Goal: Check status: Check status

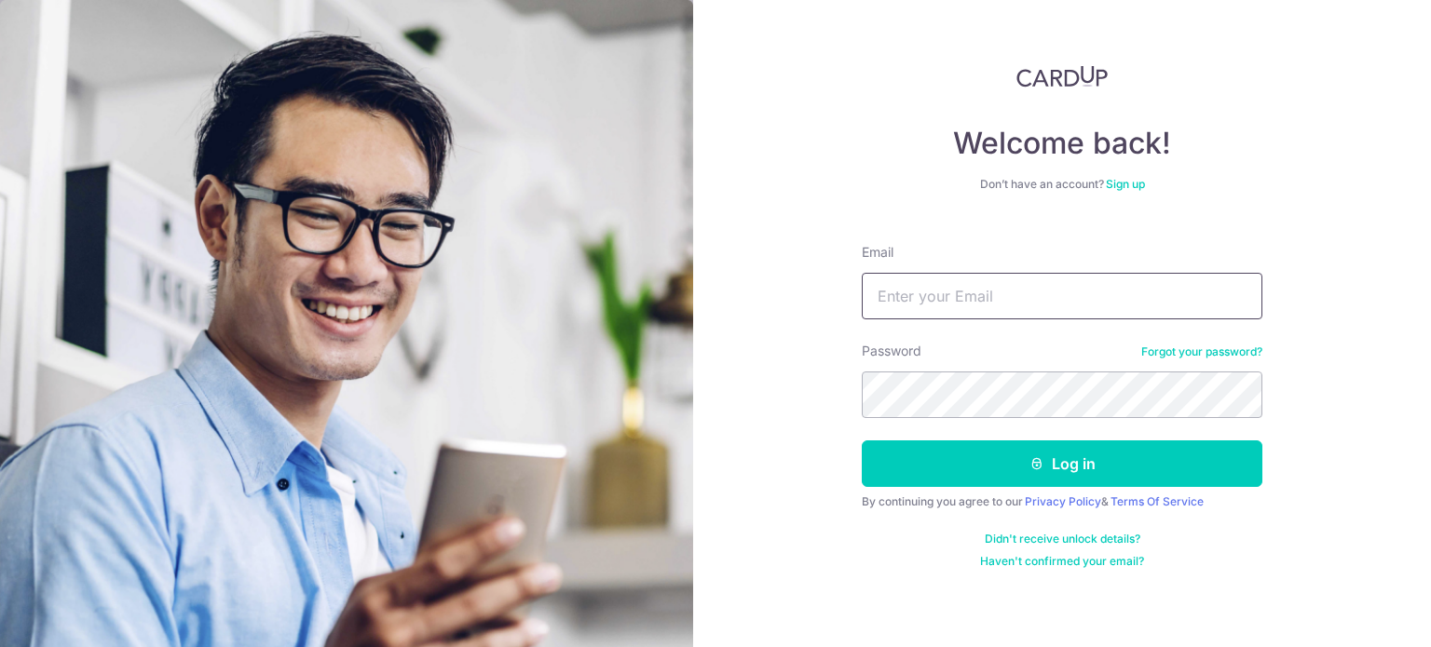
type input "[EMAIL_ADDRESS][DOMAIN_NAME]"
click at [1073, 477] on button "Log in" at bounding box center [1062, 464] width 400 height 47
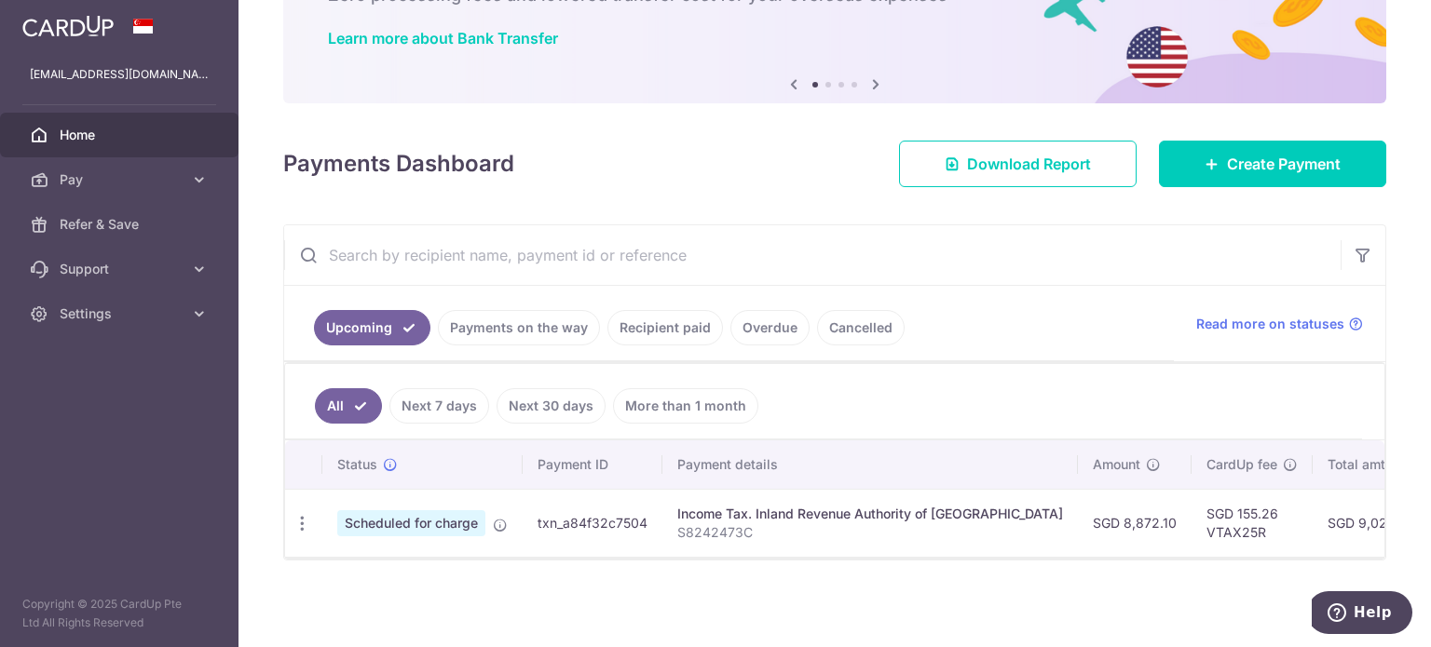
scroll to position [142, 0]
click at [634, 326] on link "Recipient paid" at bounding box center [664, 326] width 115 height 35
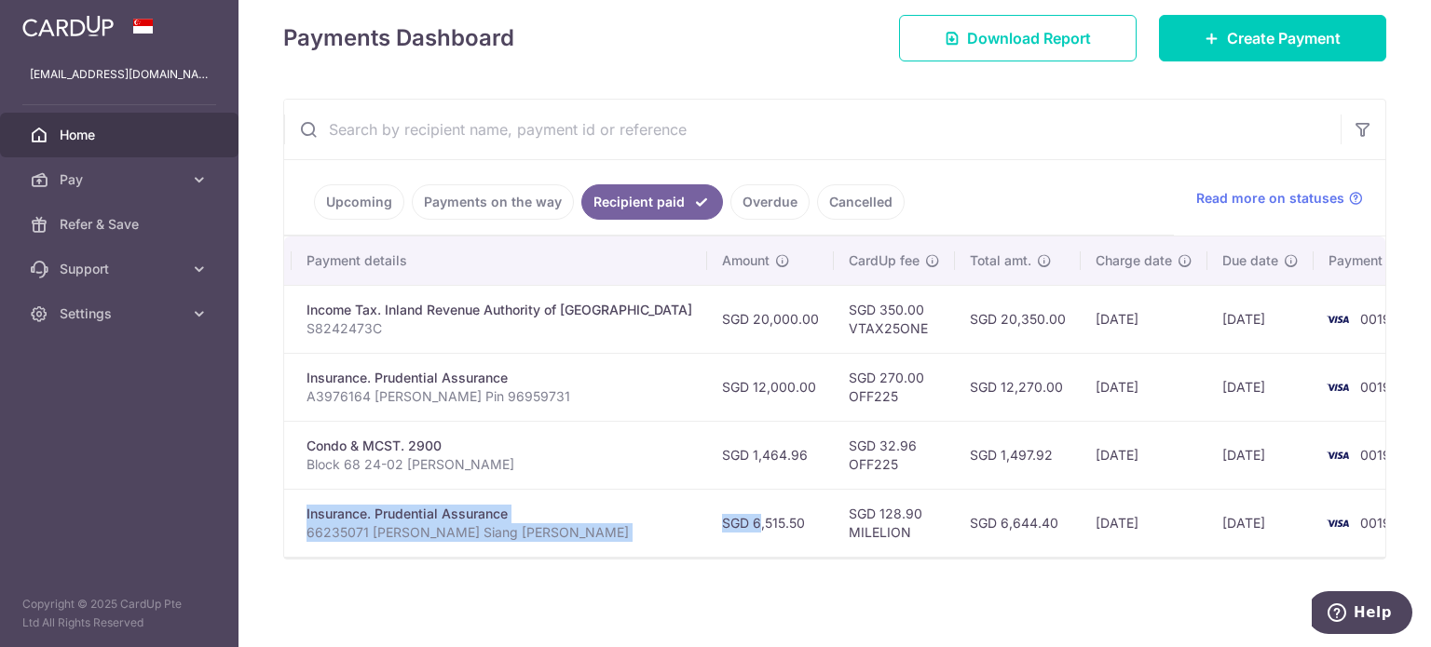
scroll to position [0, 0]
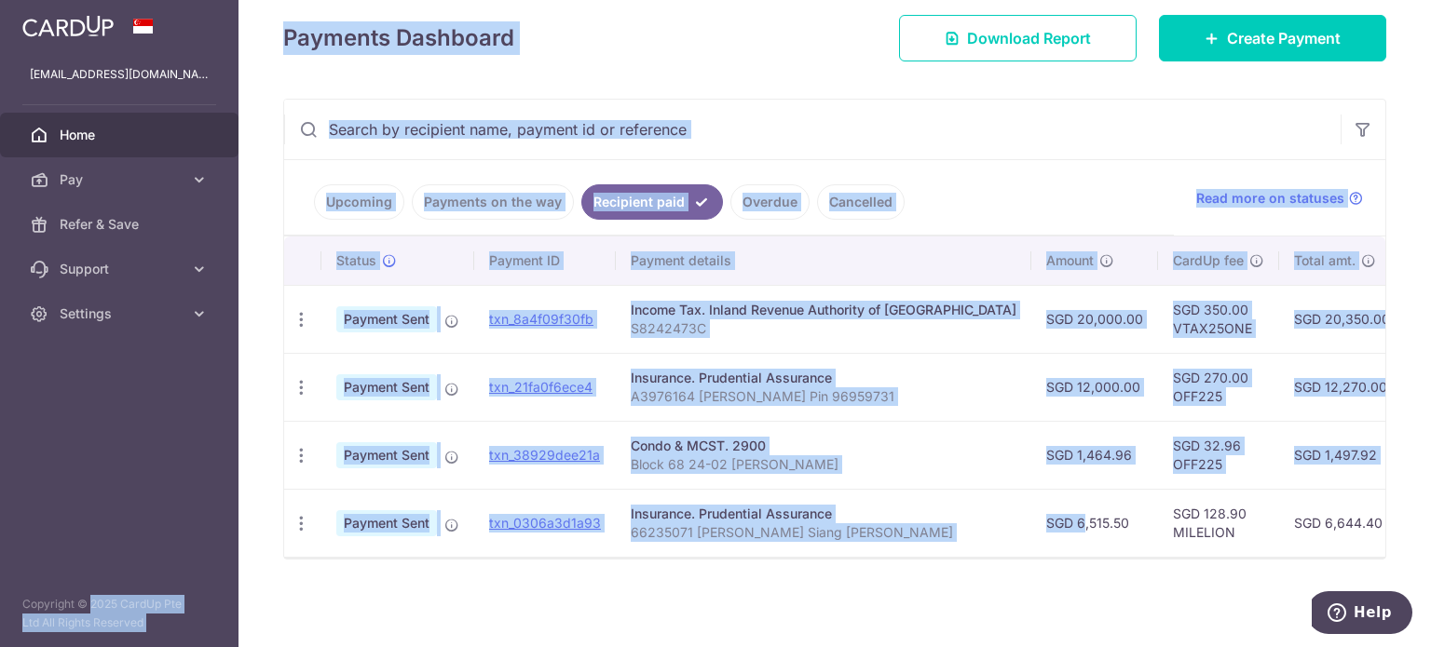
drag, startPoint x: 993, startPoint y: 515, endPoint x: 60, endPoint y: 513, distance: 933.3
click at [61, 513] on main "[EMAIL_ADDRESS][DOMAIN_NAME] Home Pay Payments Recipients Cards Refer & Save Su…" at bounding box center [715, 323] width 1431 height 647
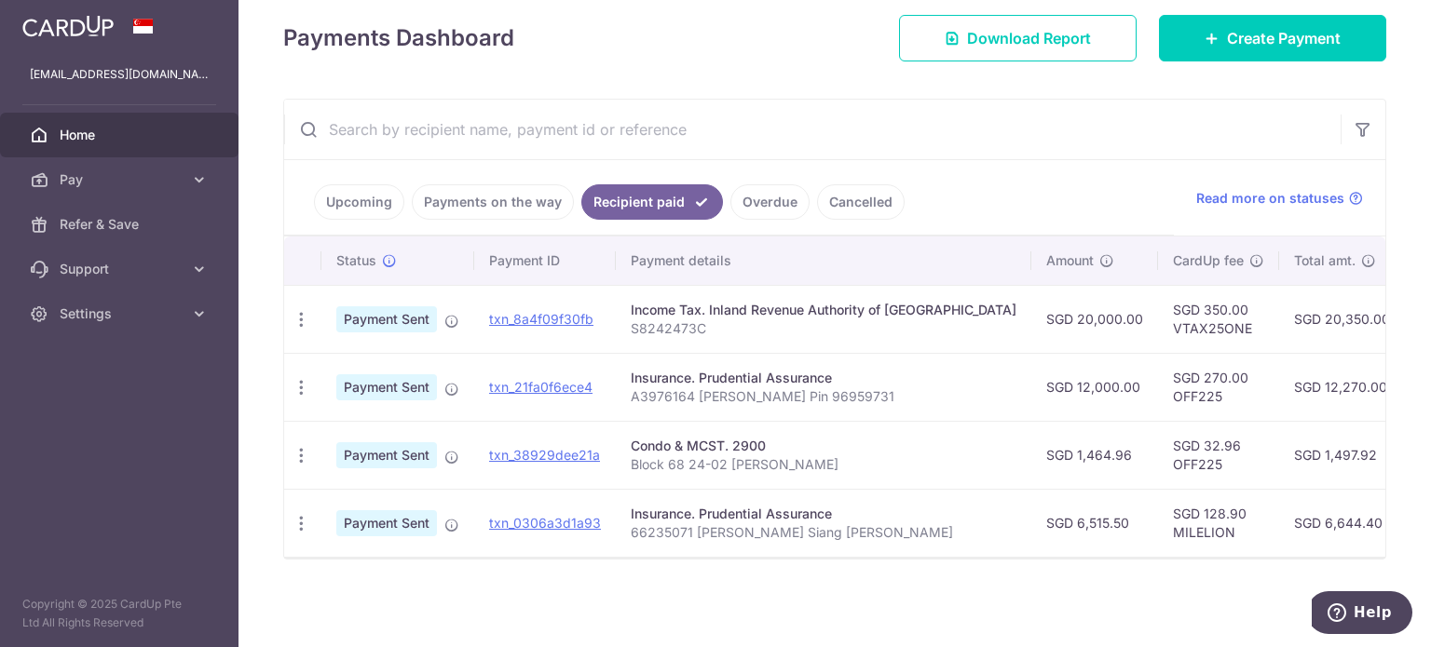
click at [831, 592] on div "× Pause Schedule Pause all future payments in this series Pause just this one p…" at bounding box center [834, 323] width 1192 height 647
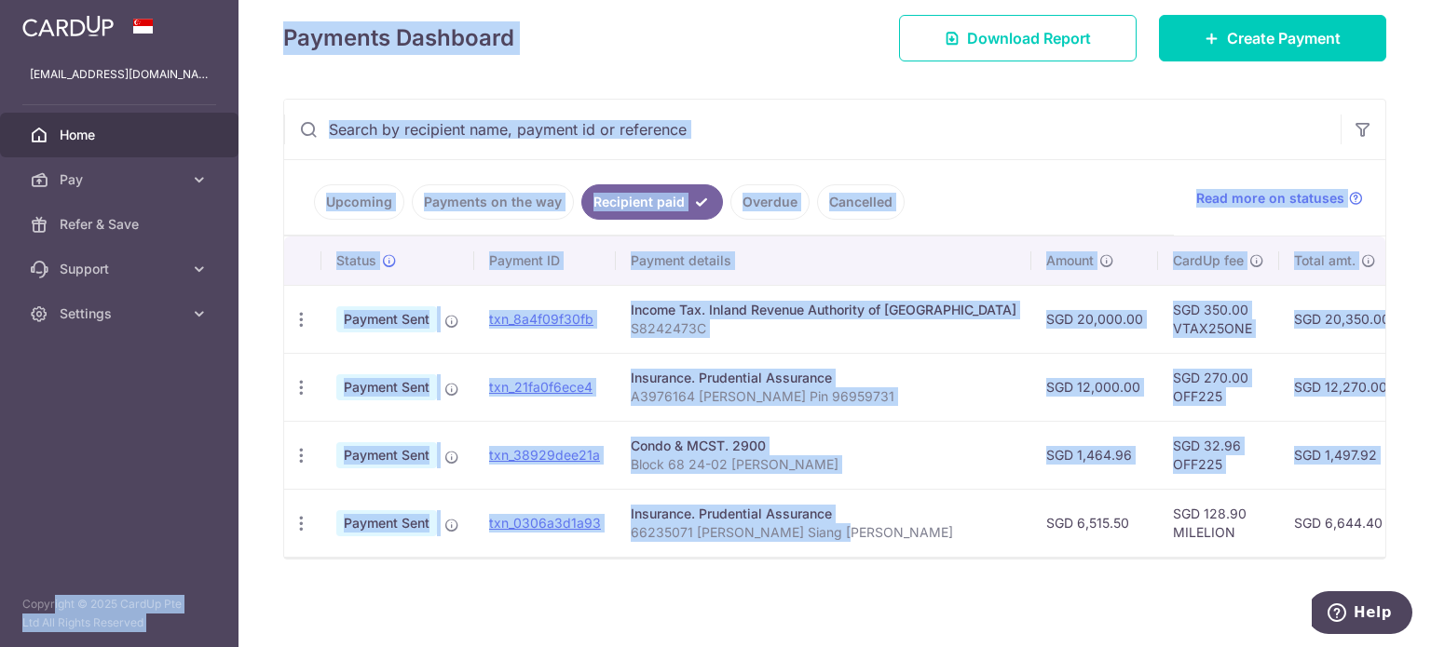
drag, startPoint x: 870, startPoint y: 532, endPoint x: 0, endPoint y: 491, distance: 870.9
click at [0, 491] on main "[EMAIL_ADDRESS][DOMAIN_NAME] Home Pay Payments Recipients Cards Refer & Save Su…" at bounding box center [715, 323] width 1431 height 647
click at [756, 133] on input "text" at bounding box center [812, 130] width 1056 height 60
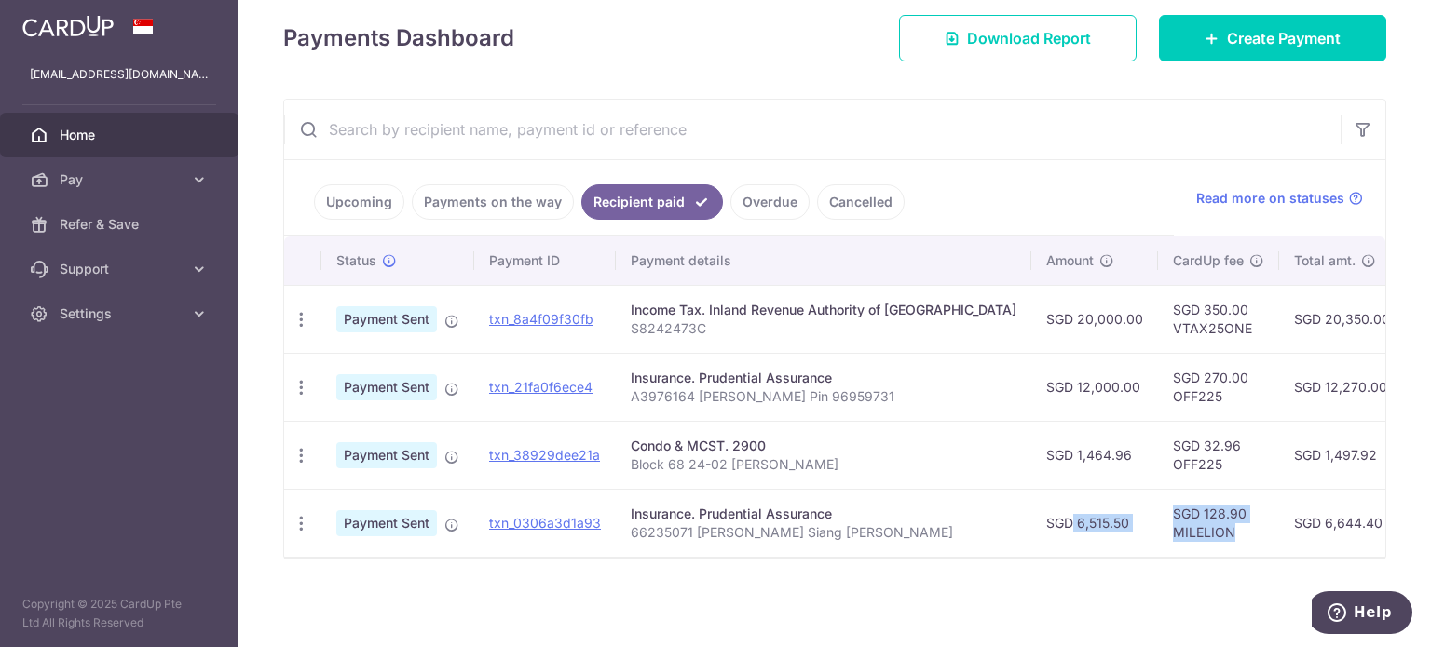
drag, startPoint x: 1166, startPoint y: 528, endPoint x: 972, endPoint y: 492, distance: 197.1
click at [972, 492] on tr "PDF Receipt Payment Sent txn_0306a3d1a93 Insurance. Prudential Assurance 662350…" at bounding box center [1031, 523] width 1495 height 68
drag, startPoint x: 1147, startPoint y: 451, endPoint x: 1078, endPoint y: 375, distance: 102.2
click at [1095, 396] on tbody "PDF Receipt Payment Sent txn_8a4f09f30fb Income Tax. Inland Revenue Authority o…" at bounding box center [1031, 421] width 1495 height 272
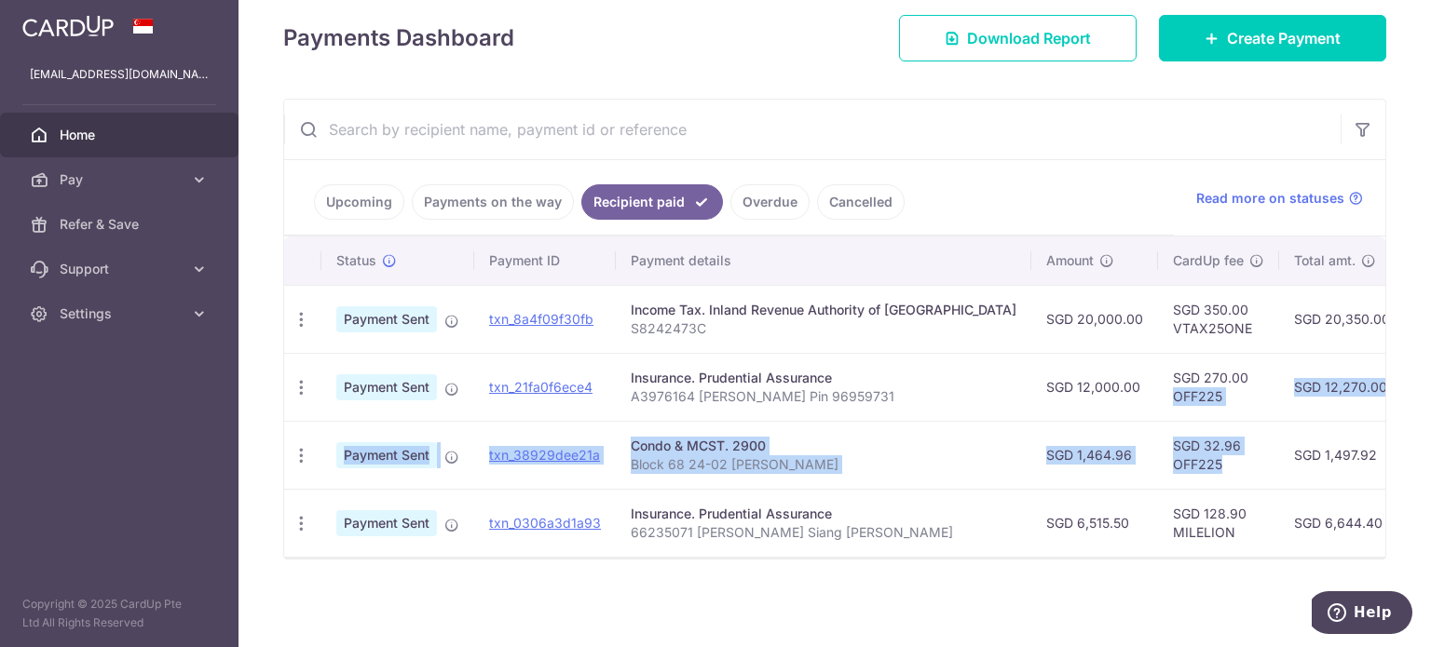
drag, startPoint x: 1025, startPoint y: 319, endPoint x: 1007, endPoint y: 310, distance: 20.0
click at [1010, 312] on tbody "PDF Receipt Payment Sent txn_8a4f09f30fb Income Tax. Inland Revenue Authority o…" at bounding box center [1031, 421] width 1495 height 272
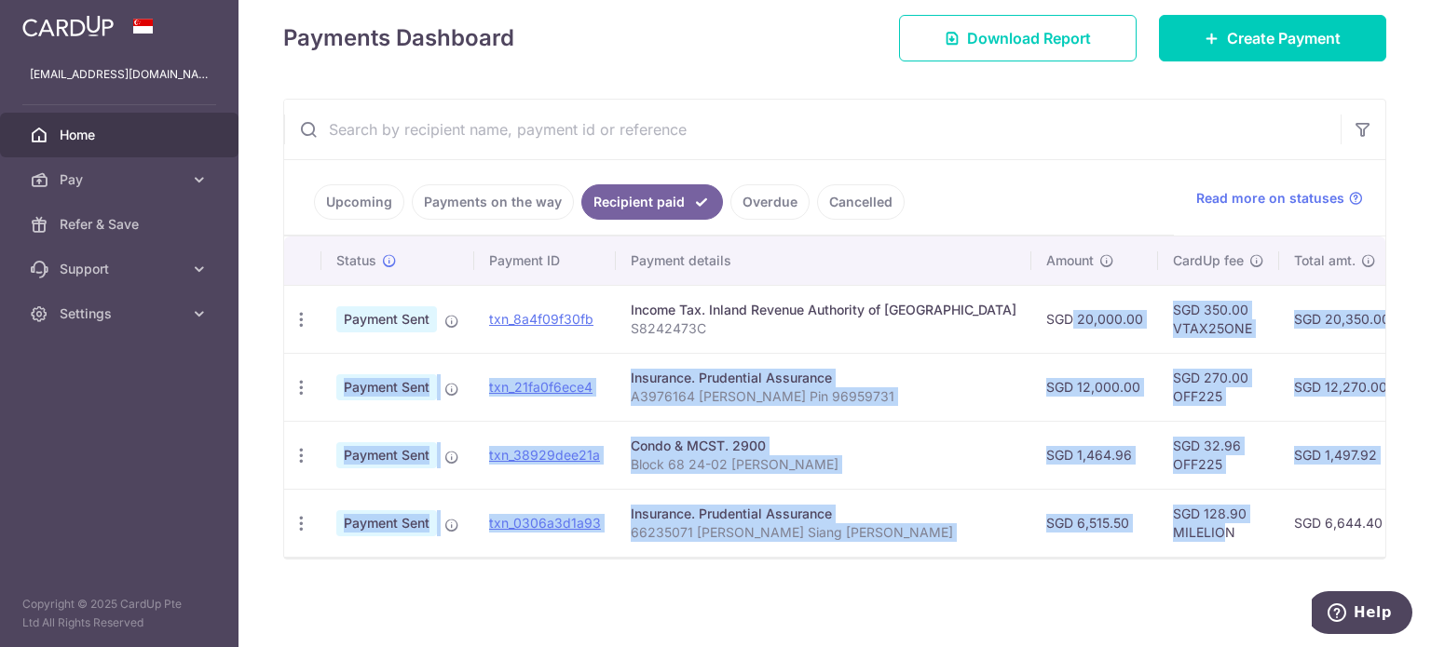
drag, startPoint x: 980, startPoint y: 309, endPoint x: 1160, endPoint y: 528, distance: 283.2
click at [1158, 528] on tbody "PDF Receipt Payment Sent txn_8a4f09f30fb Income Tax. Inland Revenue Authority o…" at bounding box center [1031, 421] width 1495 height 272
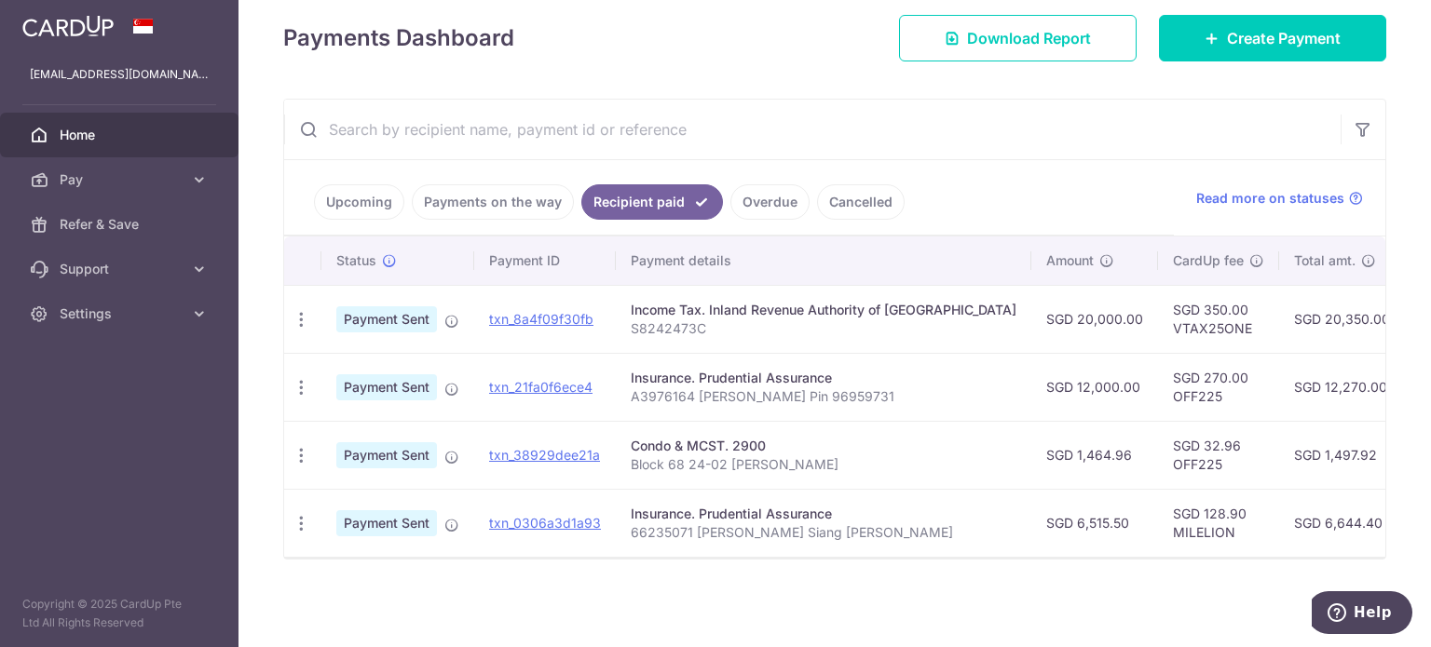
click at [1165, 526] on td "SGD 128.90 MILELION" at bounding box center [1218, 523] width 121 height 68
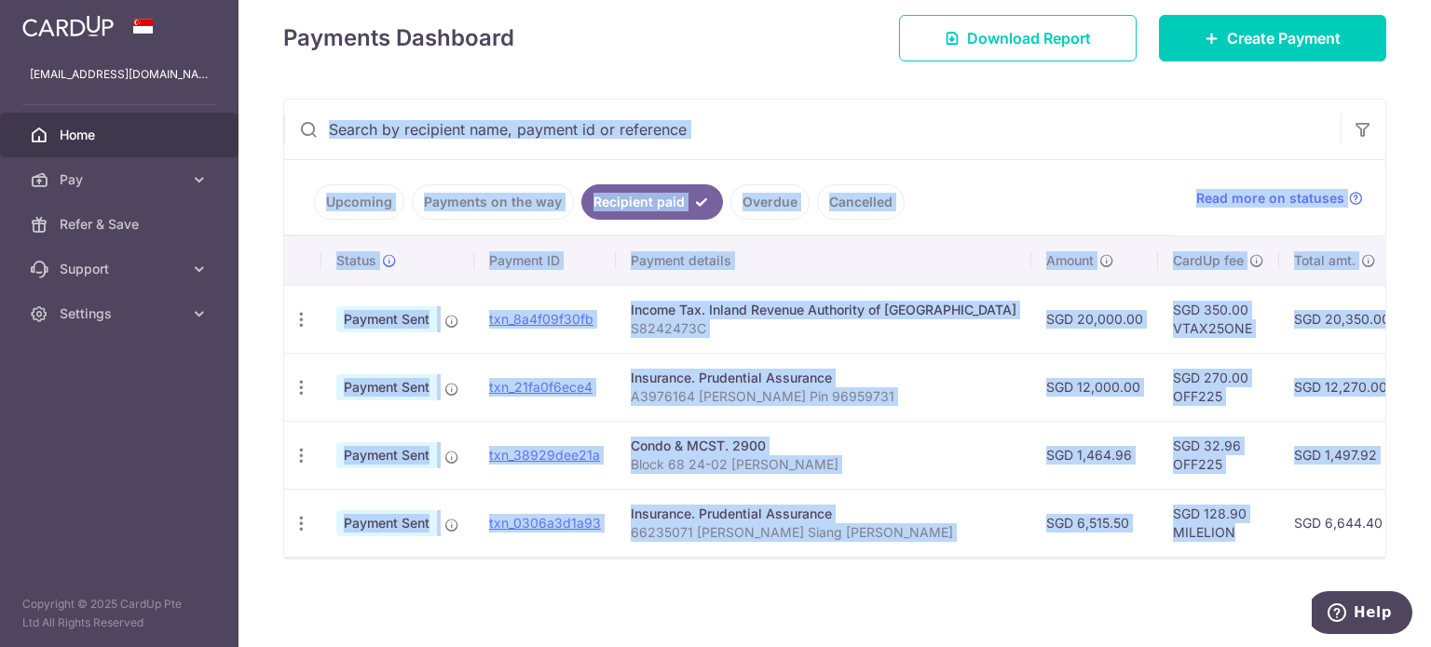
drag, startPoint x: 1119, startPoint y: 486, endPoint x: 303, endPoint y: 116, distance: 895.8
click at [307, 119] on div "Upcoming Payments on the way Recipient paid Overdue Cancelled Read more on stat…" at bounding box center [834, 329] width 1103 height 461
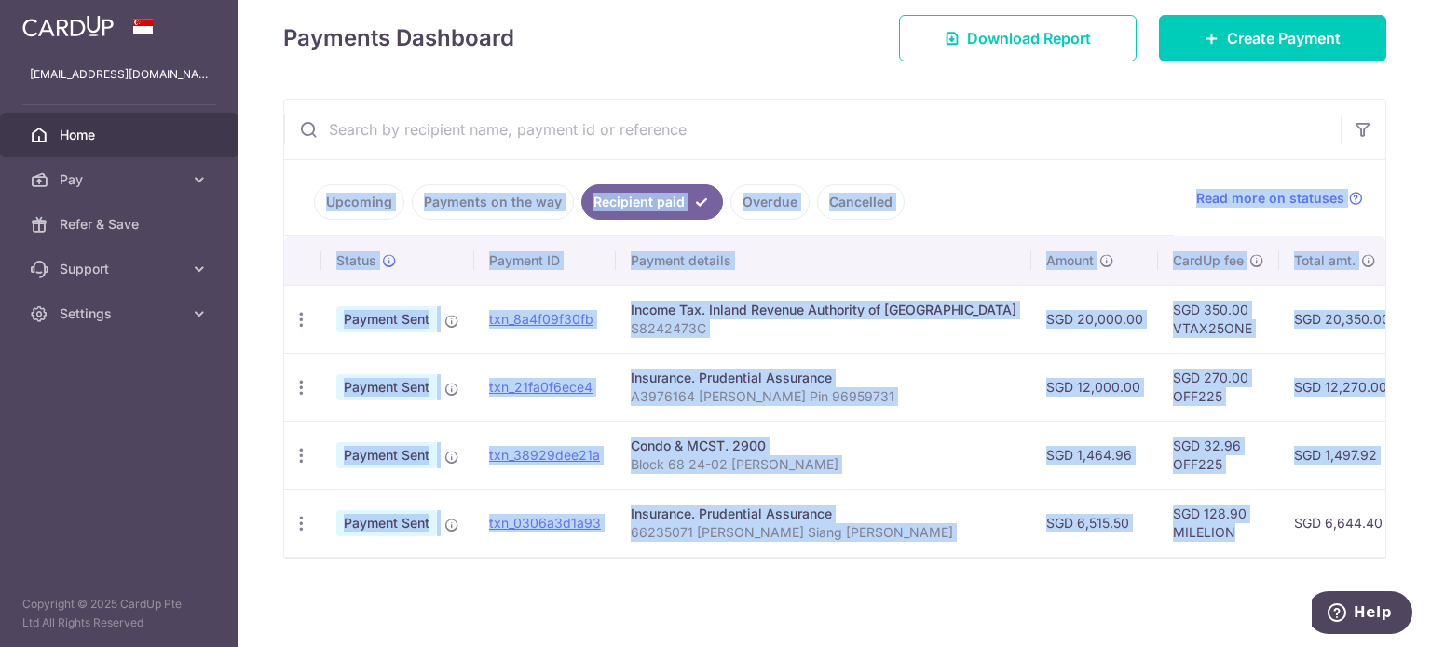
click at [974, 189] on ul "Upcoming Payments on the way Recipient paid Overdue Cancelled" at bounding box center [728, 197] width 889 height 75
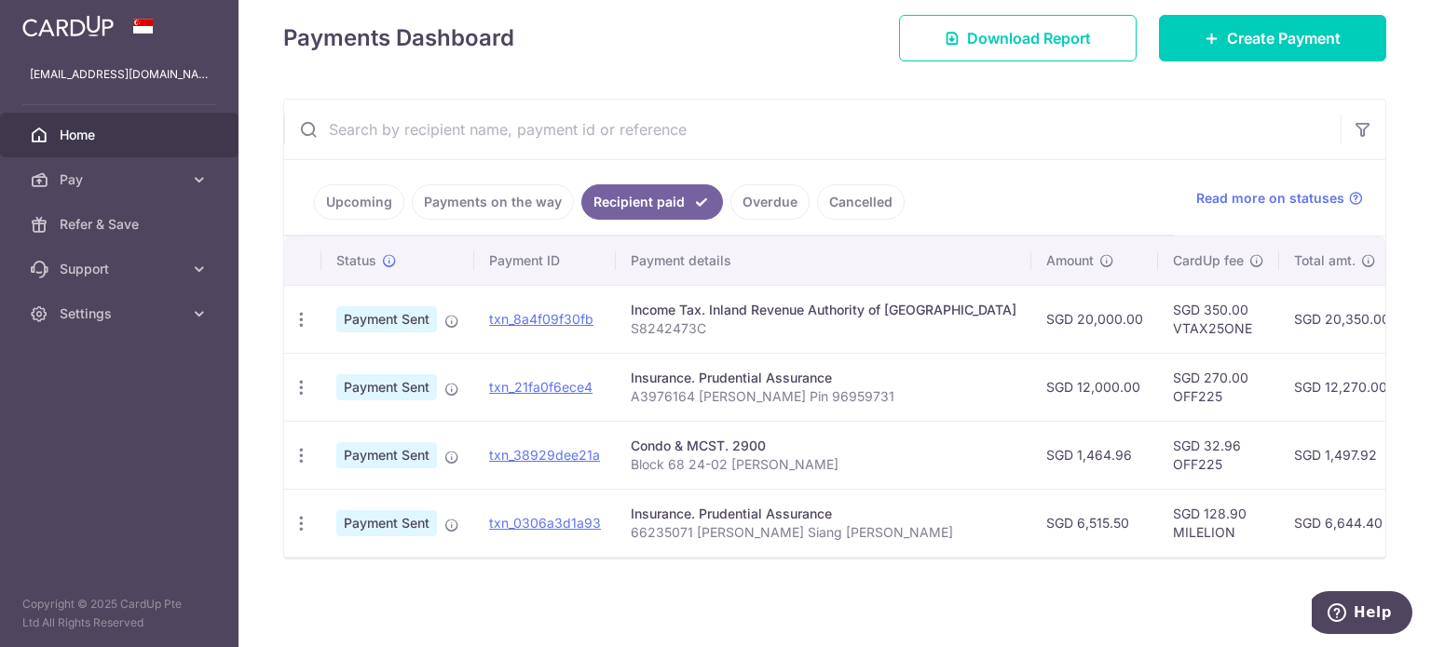
click at [954, 567] on div "× Pause Schedule Pause all future payments in this series Pause just this one p…" at bounding box center [834, 323] width 1192 height 647
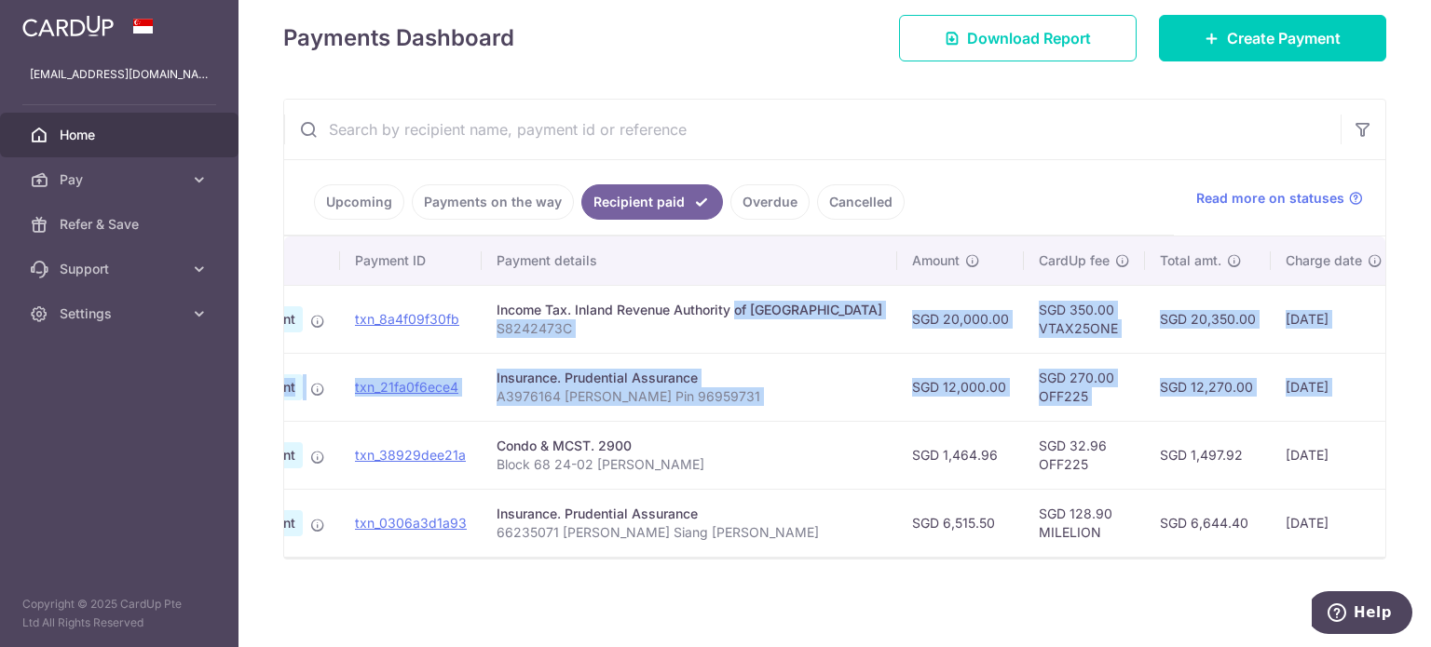
scroll to position [0, 305]
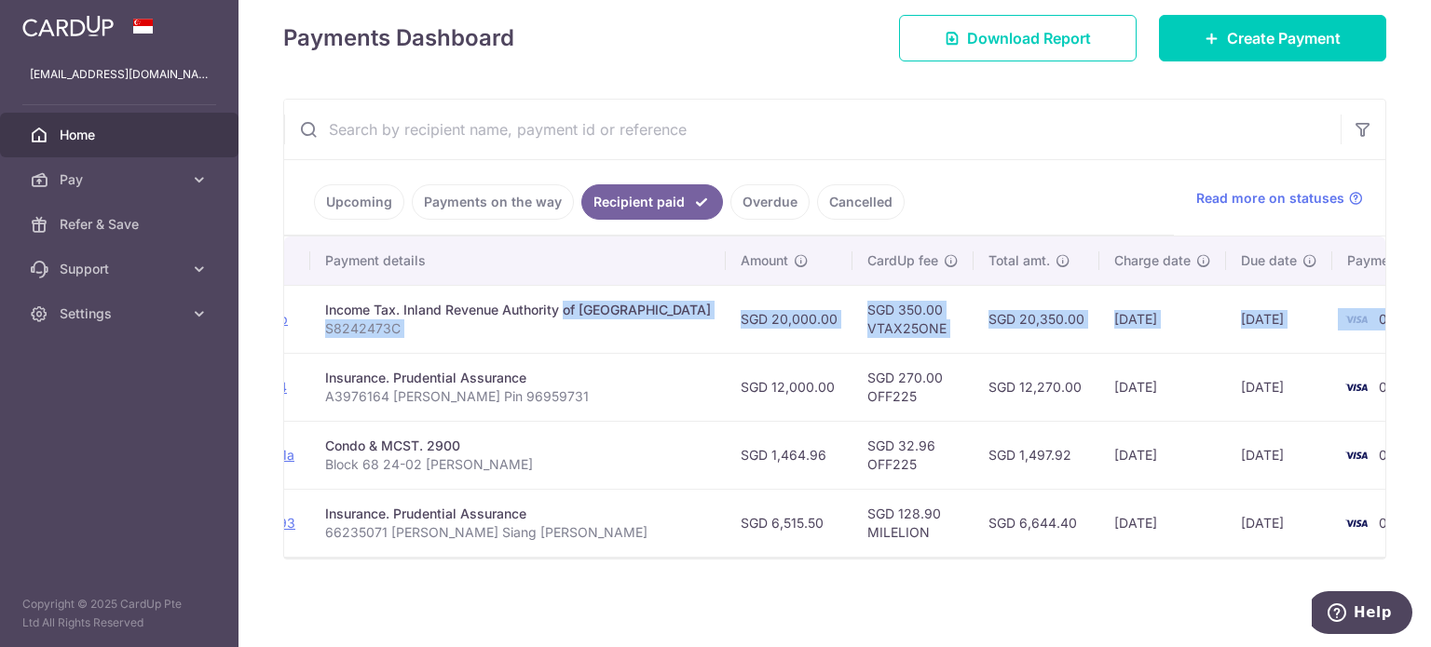
drag, startPoint x: 861, startPoint y: 308, endPoint x: 1349, endPoint y: 312, distance: 488.1
click at [1349, 312] on tr "PDF Receipt Payment Sent txn_8a4f09f30fb Income Tax. Inland Revenue Authority o…" at bounding box center [726, 319] width 1495 height 68
click at [1110, 316] on td "[DATE]" at bounding box center [1162, 319] width 127 height 68
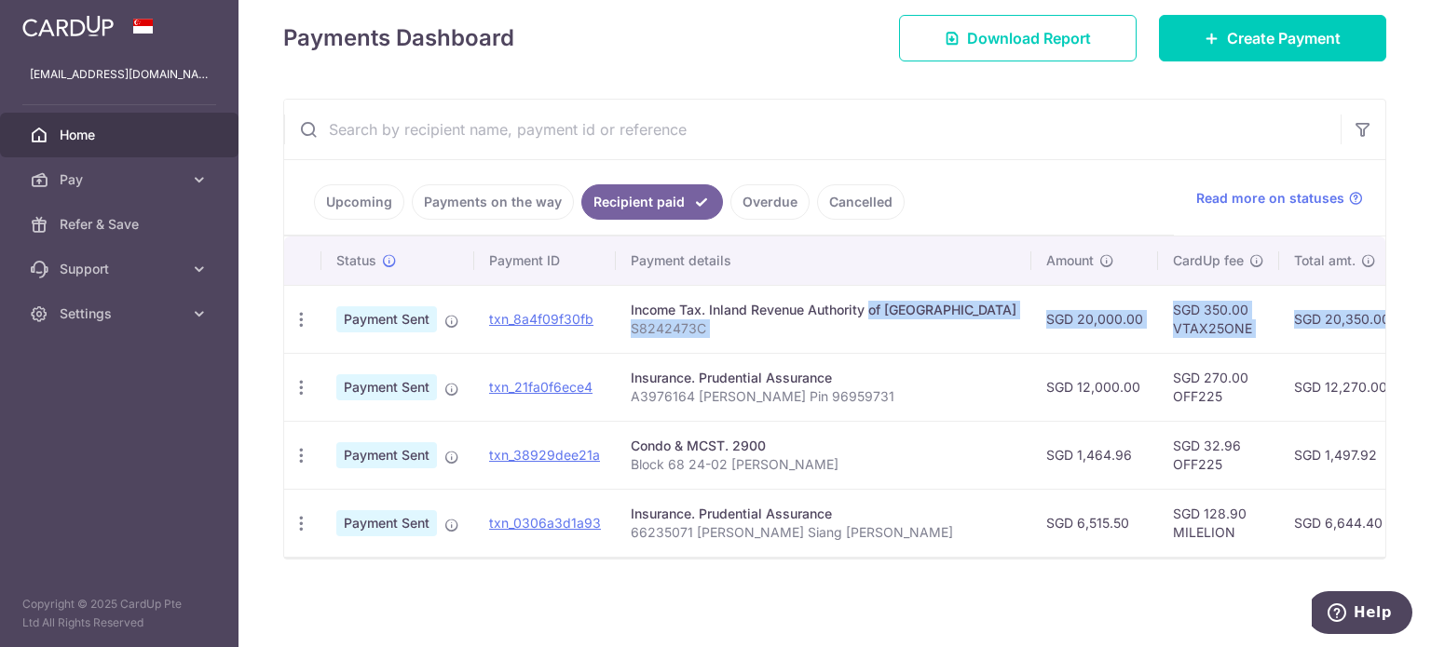
drag, startPoint x: 1132, startPoint y: 310, endPoint x: 268, endPoint y: 313, distance: 863.4
click at [268, 313] on div "× Pause Schedule Pause all future payments in this series Pause just this one p…" at bounding box center [834, 323] width 1192 height 647
click at [270, 319] on div "× Pause Schedule Pause all future payments in this series Pause just this one p…" at bounding box center [834, 323] width 1192 height 647
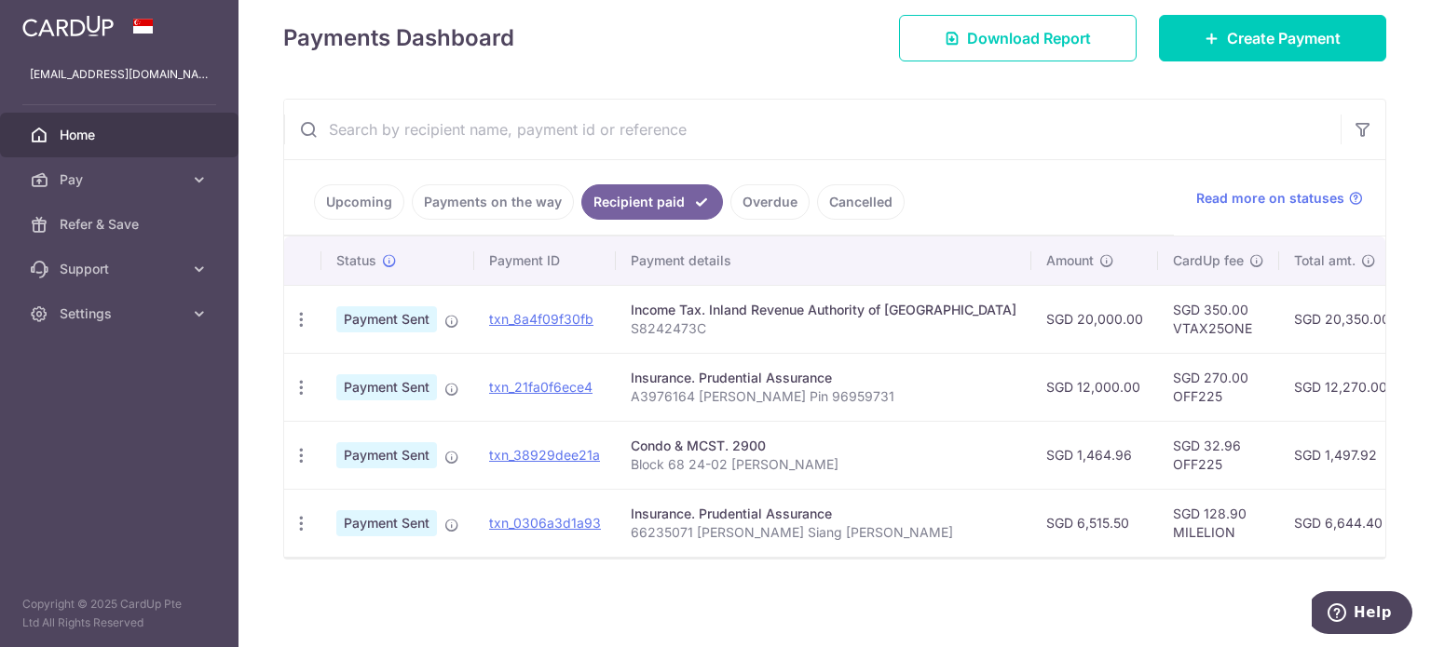
click at [341, 196] on link "Upcoming" at bounding box center [359, 201] width 90 height 35
click at [341, 55] on h4 "Payments Dashboard" at bounding box center [398, 38] width 231 height 34
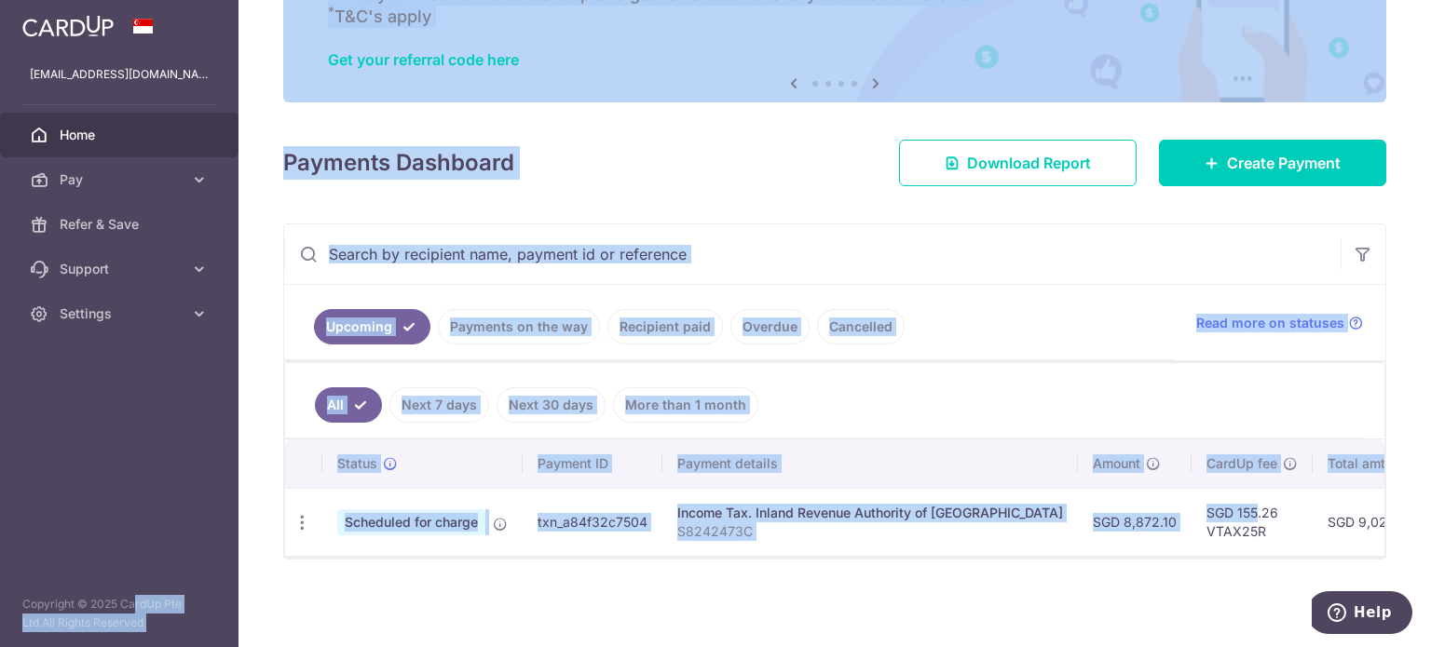
drag, startPoint x: 1158, startPoint y: 509, endPoint x: 108, endPoint y: 501, distance: 1049.7
click at [108, 501] on main "[EMAIL_ADDRESS][DOMAIN_NAME] Home Pay Payments Recipients Cards Refer & Save Su…" at bounding box center [715, 323] width 1431 height 647
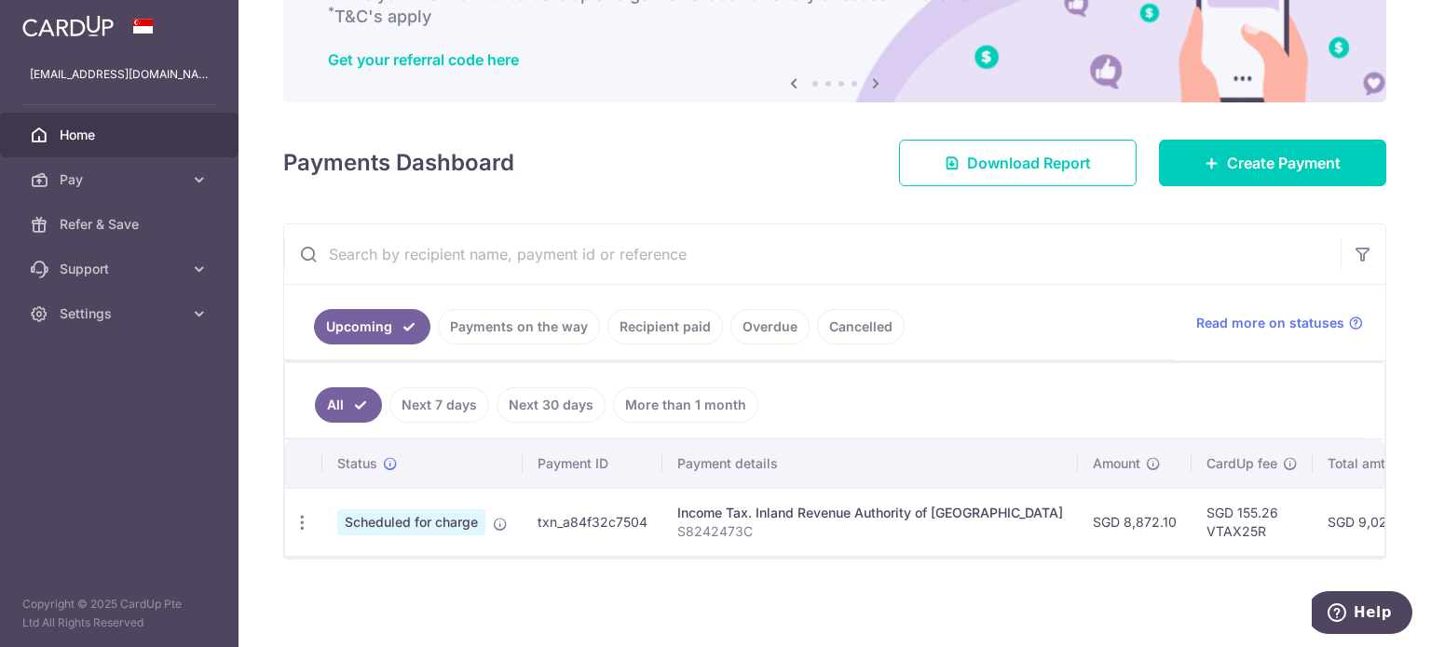
click at [595, 580] on div "× Pause Schedule Pause all future payments in this series Pause just this one p…" at bounding box center [834, 323] width 1192 height 647
